Goal: Task Accomplishment & Management: Manage account settings

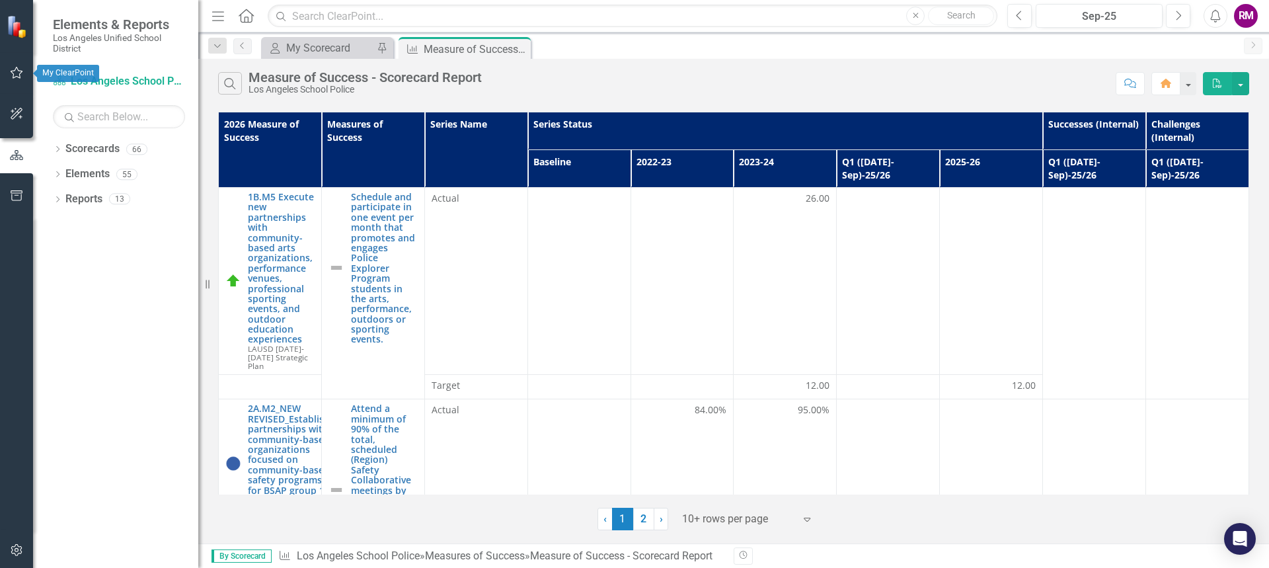
click at [15, 71] on icon "button" at bounding box center [17, 72] width 14 height 11
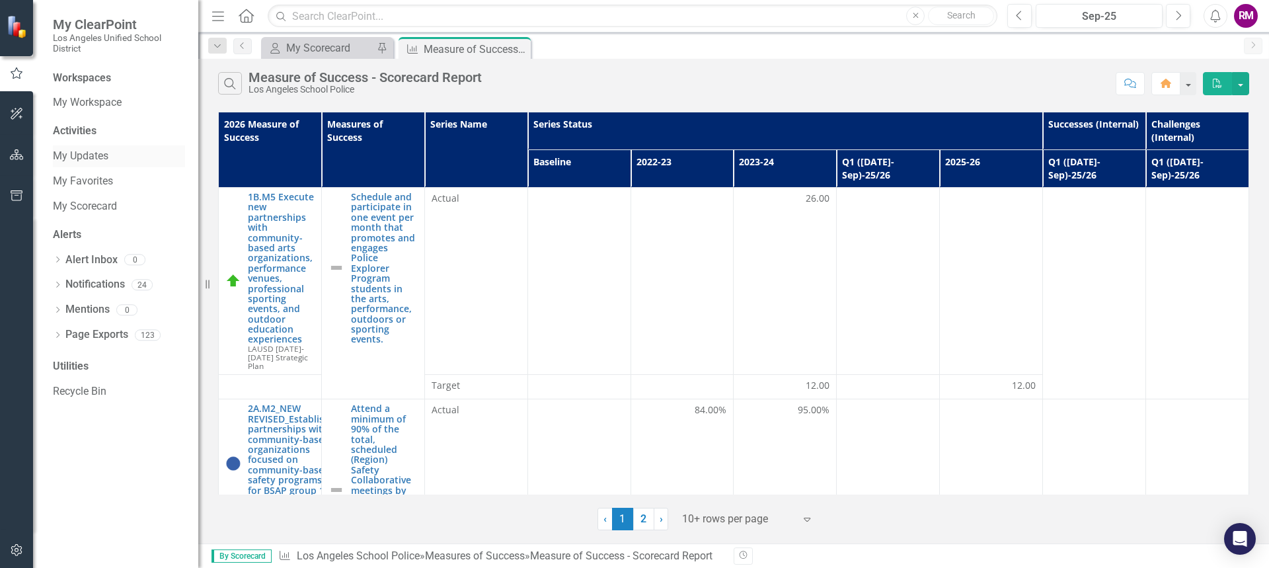
click at [75, 156] on link "My Updates" at bounding box center [119, 156] width 132 height 15
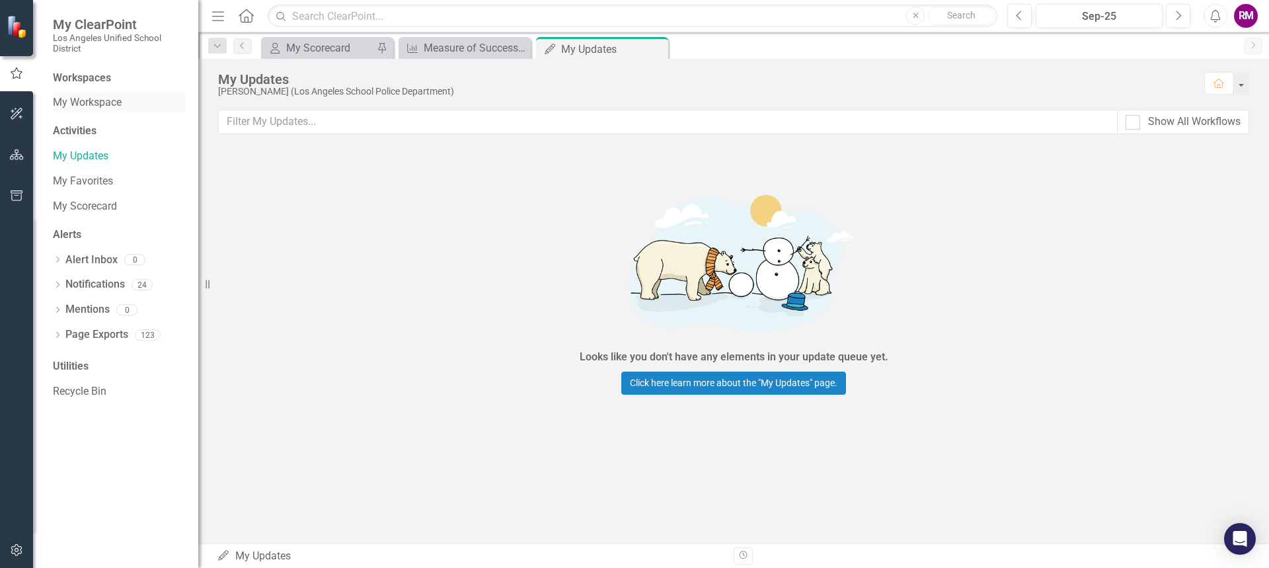
click at [85, 104] on link "My Workspace" at bounding box center [119, 102] width 132 height 15
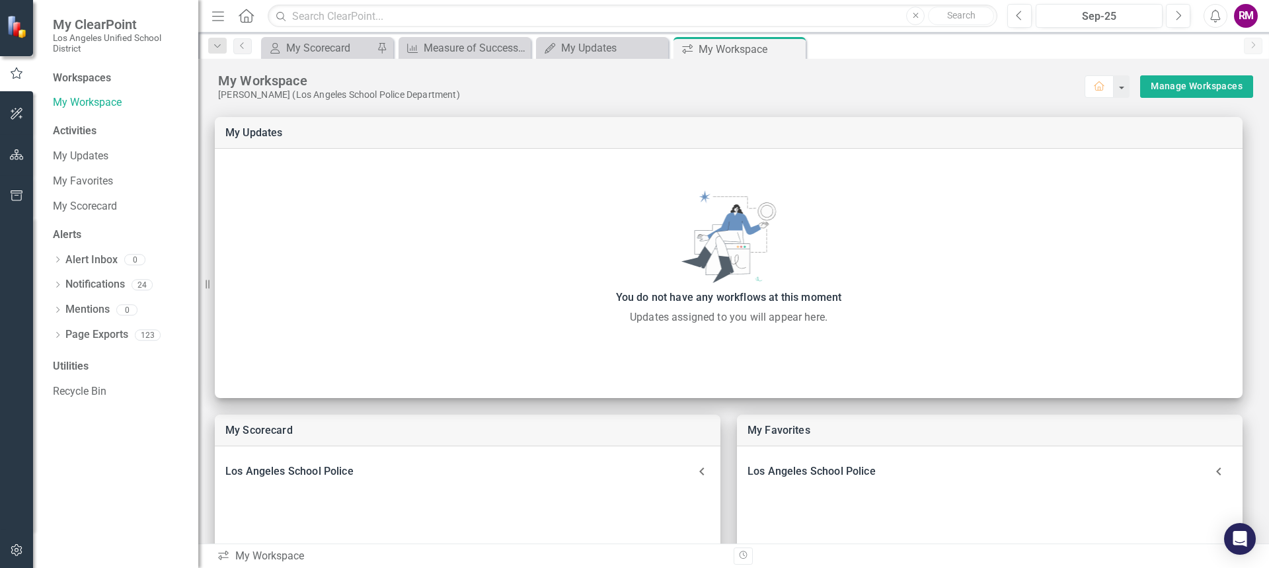
click at [75, 130] on div "Activities" at bounding box center [119, 131] width 132 height 15
click at [1254, 16] on div "RM" at bounding box center [1246, 16] width 24 height 24
click at [1169, 159] on div "Logout" at bounding box center [1164, 164] width 11 height 11
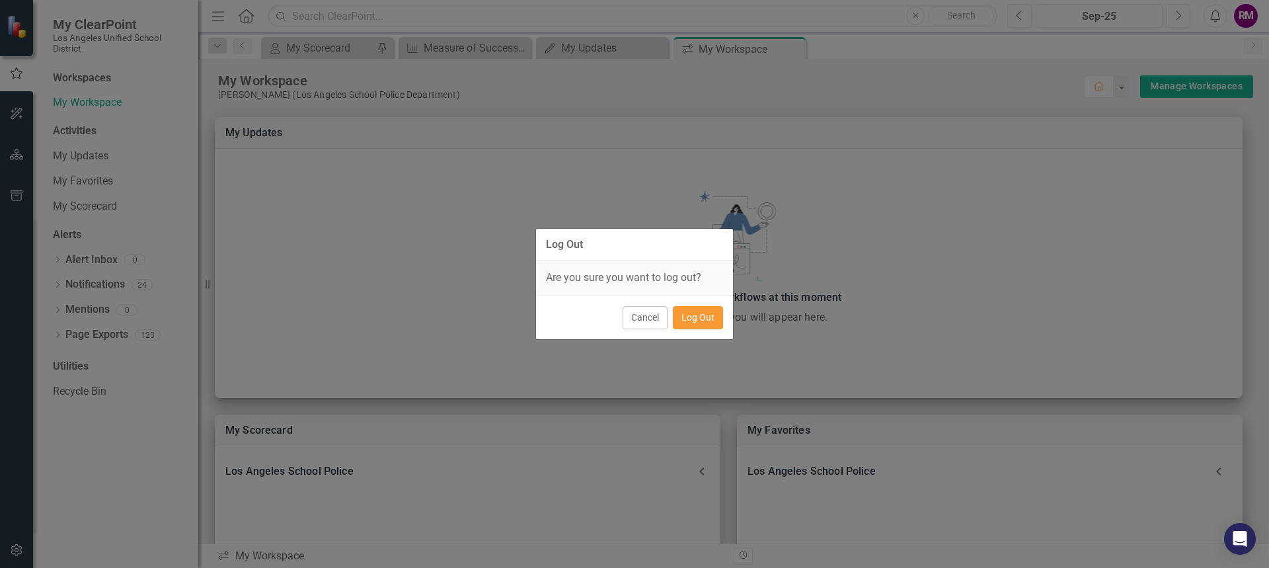
click at [697, 315] on button "Log Out" at bounding box center [698, 317] width 50 height 23
